Goal: Task Accomplishment & Management: Manage account settings

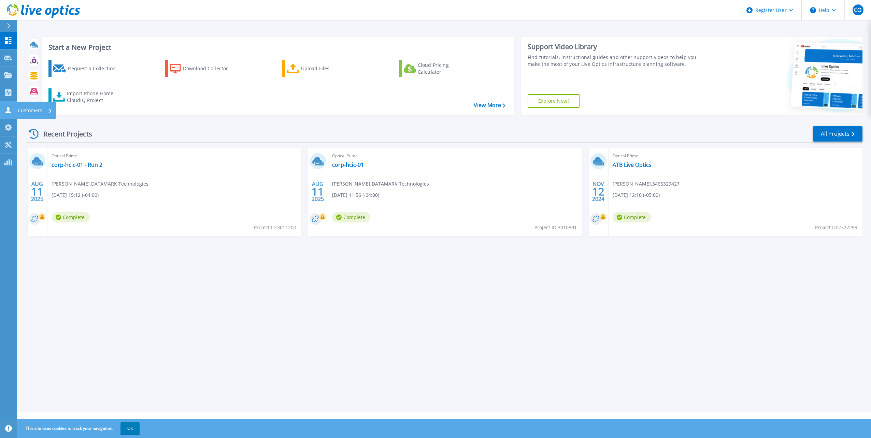
click at [2, 110] on link "Customers Customers" at bounding box center [8, 110] width 17 height 17
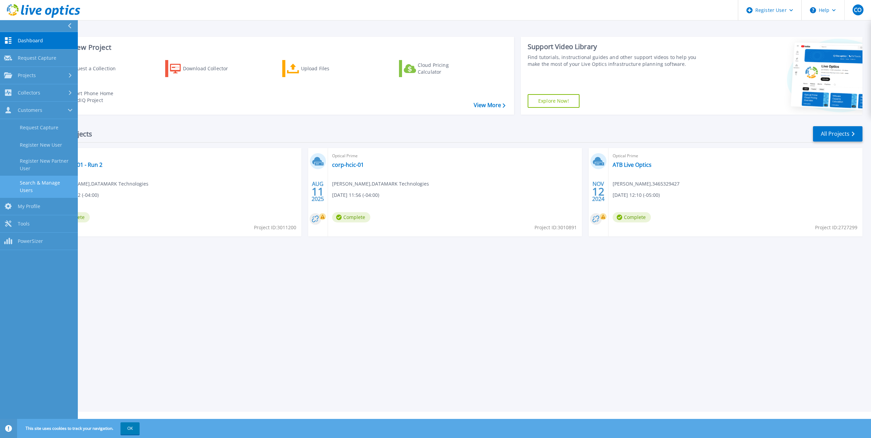
click at [45, 183] on link "Search & Manage Users" at bounding box center [39, 187] width 78 height 22
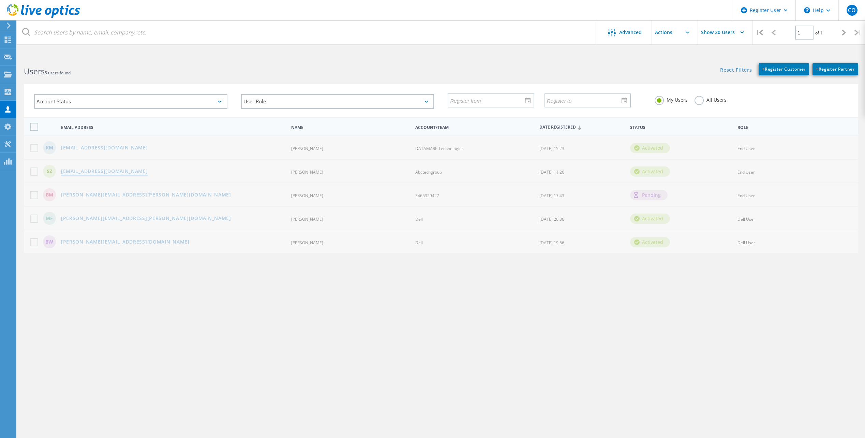
click at [106, 174] on link "szager@abctechgroup.com" at bounding box center [104, 172] width 87 height 6
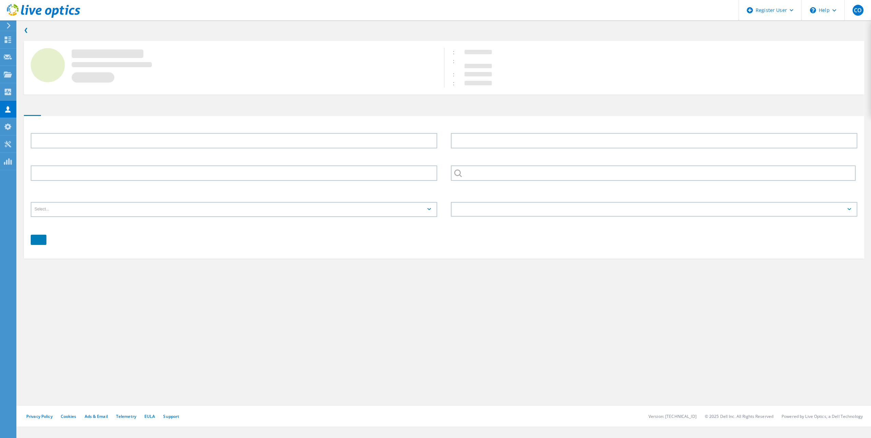
type input "SCOTT"
type input "ZAGER"
type input "Abctechgroup"
type input "English"
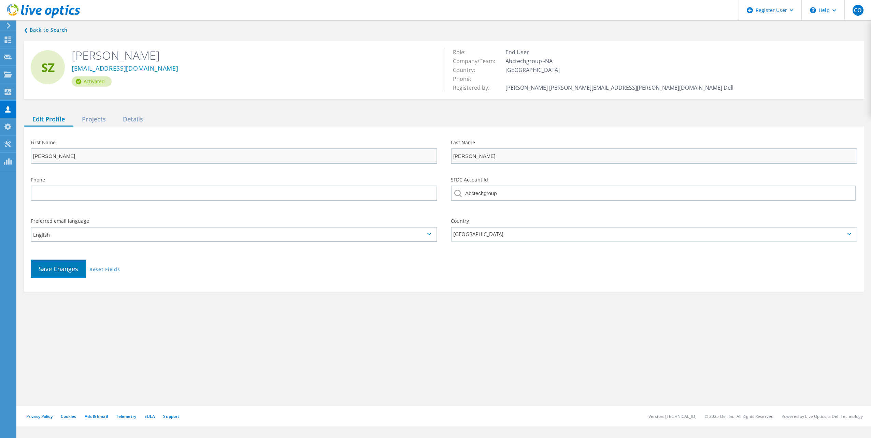
drag, startPoint x: 116, startPoint y: 118, endPoint x: 66, endPoint y: 118, distance: 50.1
click at [105, 119] on div "Edit Profile Projects Details" at bounding box center [444, 120] width 840 height 14
click at [68, 118] on div "Edit Profile" at bounding box center [48, 120] width 49 height 14
click at [83, 122] on div "Projects" at bounding box center [93, 120] width 41 height 14
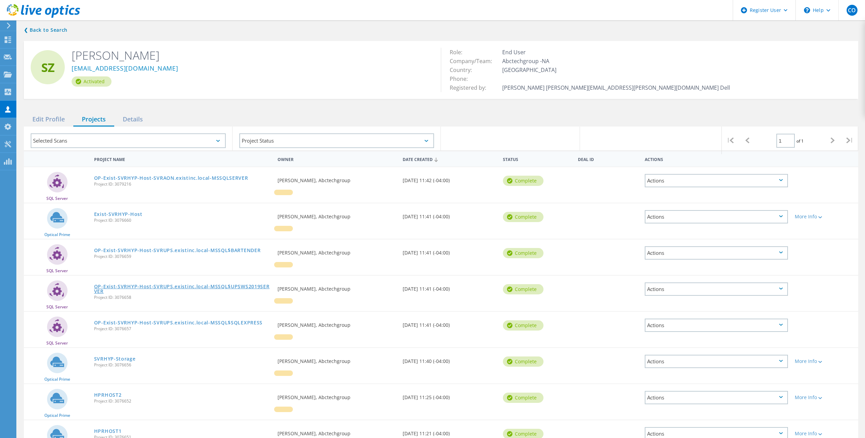
scroll to position [81, 0]
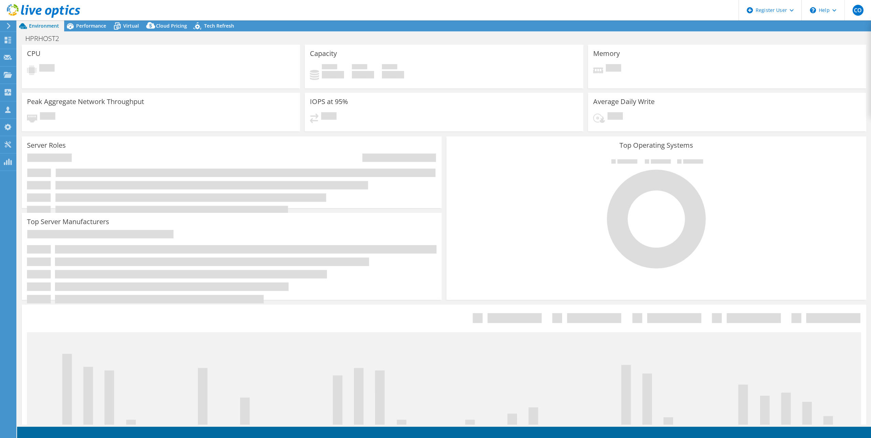
select select "USD"
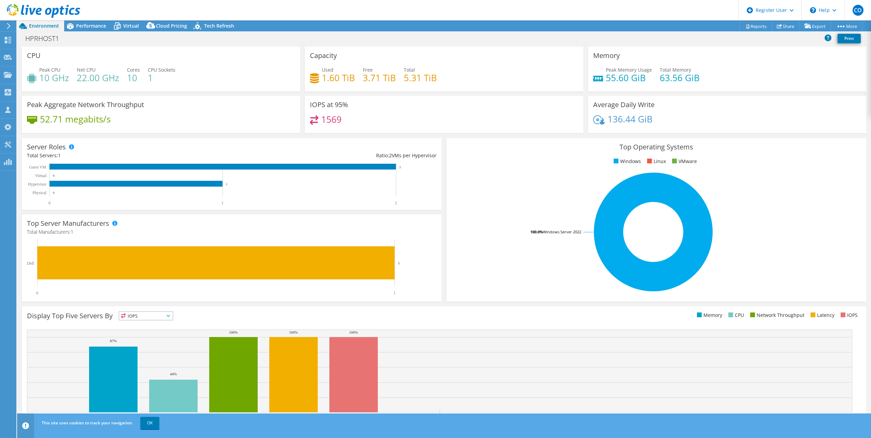
select select "USD"
click at [98, 24] on span "Performance" at bounding box center [91, 26] width 30 height 6
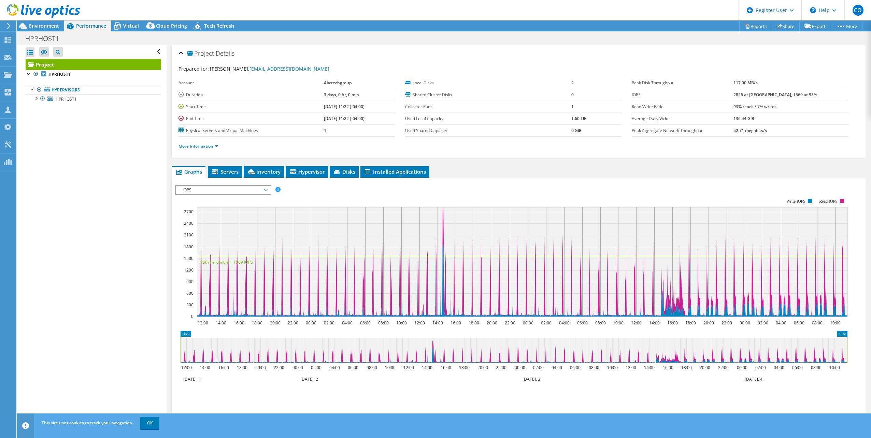
click at [229, 188] on span "IOPS" at bounding box center [223, 190] width 88 height 8
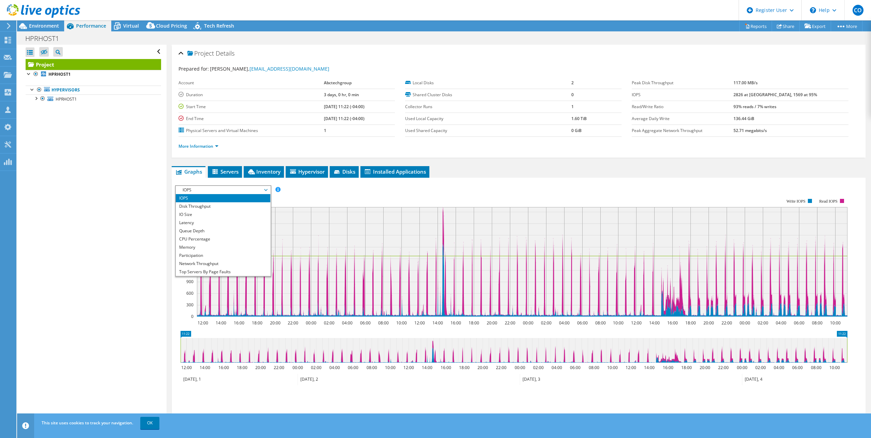
click at [229, 188] on span "IOPS" at bounding box center [223, 190] width 88 height 8
